Goal: Transaction & Acquisition: Subscribe to service/newsletter

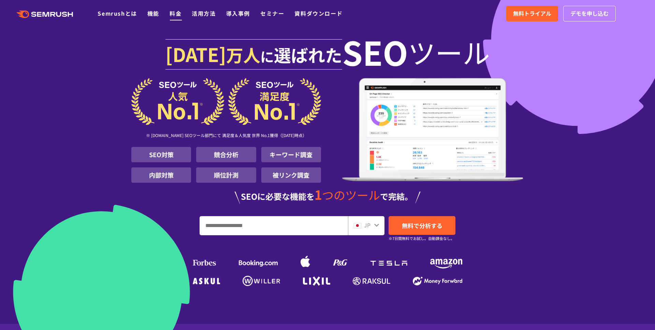
click at [176, 13] on link "料金" at bounding box center [175, 13] width 12 height 8
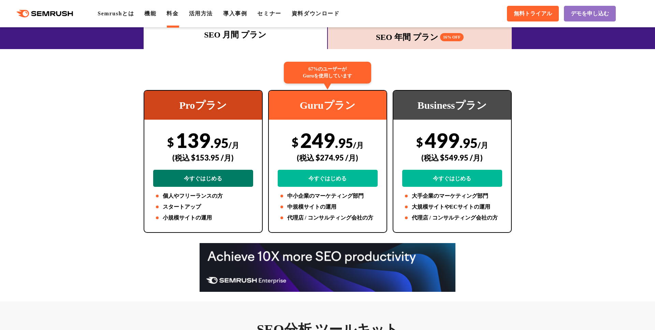
scroll to position [13, 0]
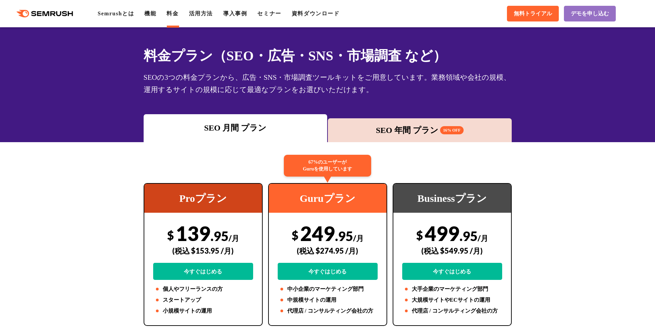
click at [396, 135] on div "SEO 年間 プラン 16% OFF" at bounding box center [419, 130] width 177 height 12
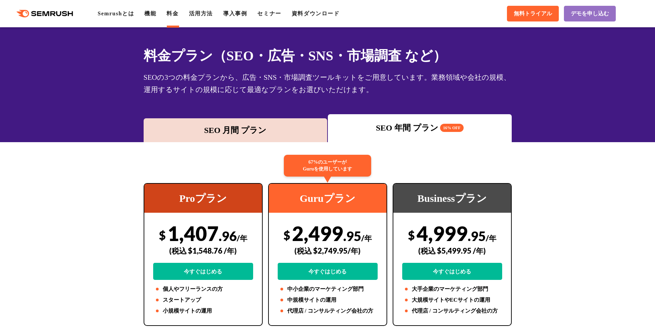
click at [273, 128] on div "SEO 月間 プラン" at bounding box center [235, 130] width 177 height 12
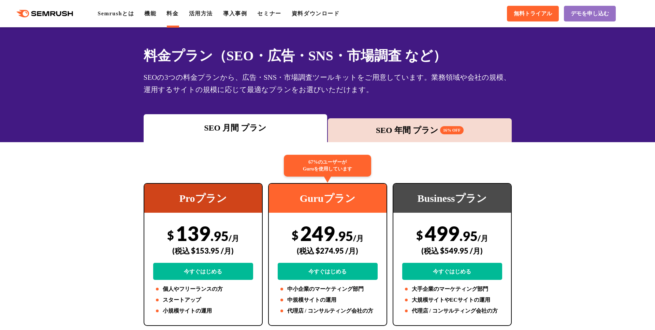
scroll to position [12, 0]
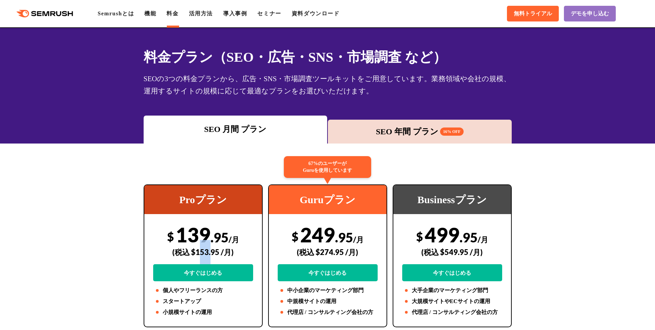
drag, startPoint x: 199, startPoint y: 254, endPoint x: 210, endPoint y: 254, distance: 11.3
click at [210, 254] on div "(税込 $153.95 /月)" at bounding box center [203, 252] width 100 height 24
drag, startPoint x: 195, startPoint y: 253, endPoint x: 208, endPoint y: 255, distance: 13.4
click at [208, 255] on div "(税込 $153.95 /月)" at bounding box center [203, 252] width 100 height 24
copy div "153"
